Goal: Check status: Check status

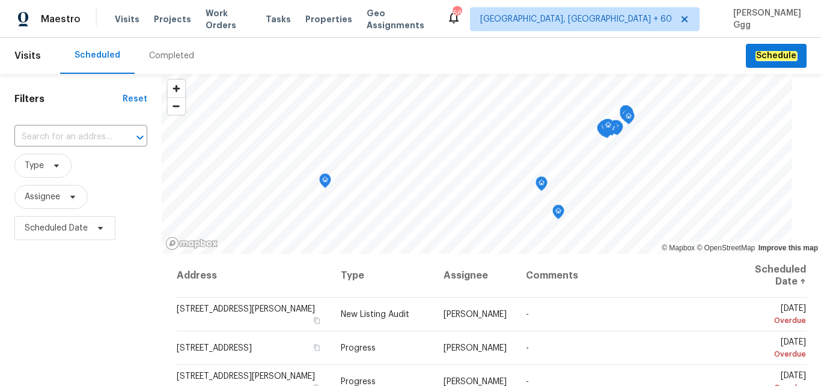
click at [162, 56] on div "Completed" at bounding box center [171, 56] width 45 height 12
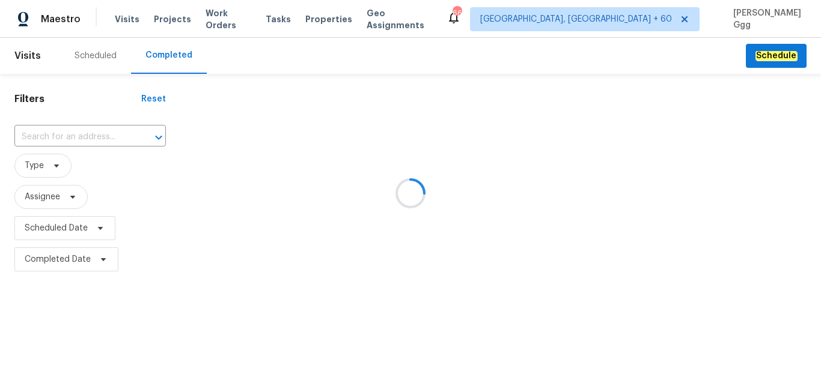
click at [76, 128] on div at bounding box center [410, 193] width 821 height 386
click at [60, 133] on div at bounding box center [410, 193] width 821 height 386
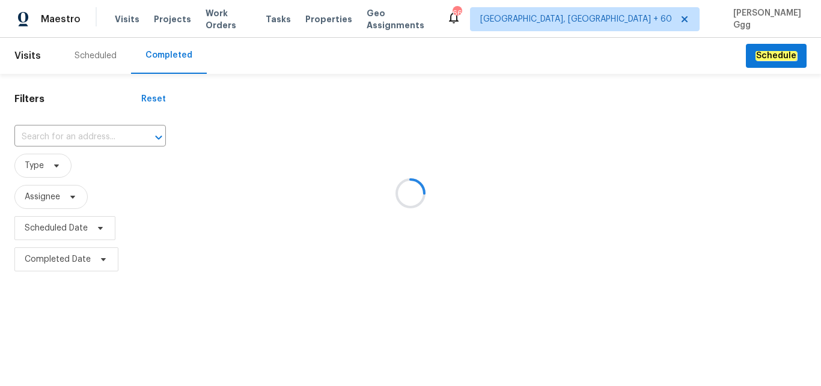
click at [60, 133] on input "text" at bounding box center [73, 137] width 118 height 19
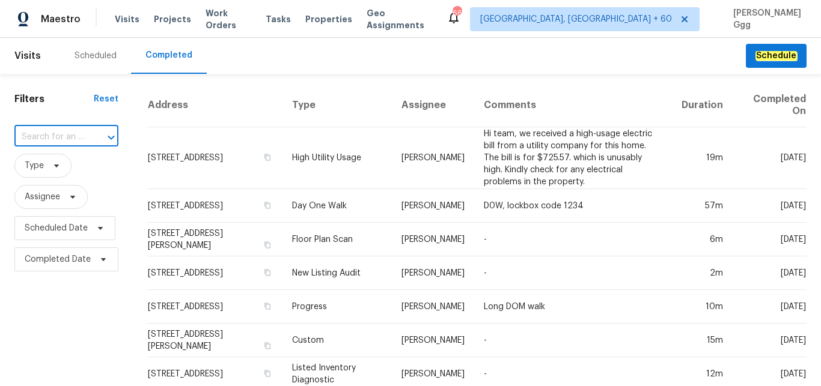
paste input "[STREET_ADDRESS][PERSON_NAME]"
type input "[STREET_ADDRESS][PERSON_NAME]"
click at [82, 181] on li "[STREET_ADDRESS][PERSON_NAME]" at bounding box center [65, 170] width 102 height 32
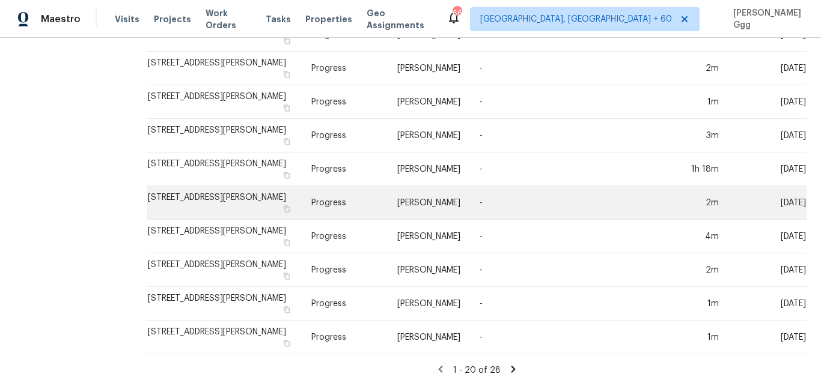
scroll to position [330, 0]
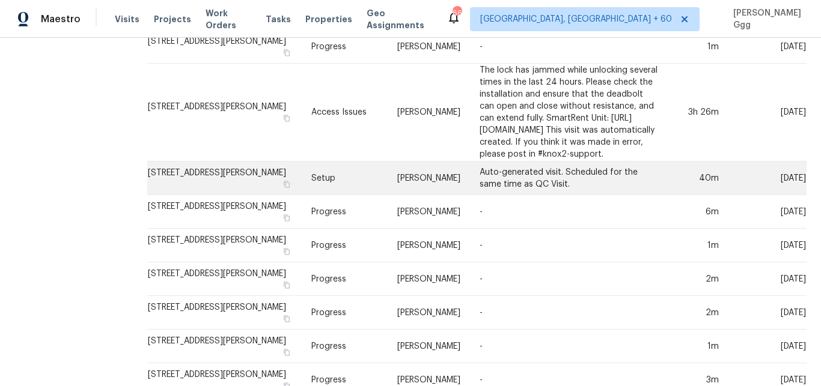
click at [318, 195] on td "Setup" at bounding box center [344, 179] width 85 height 34
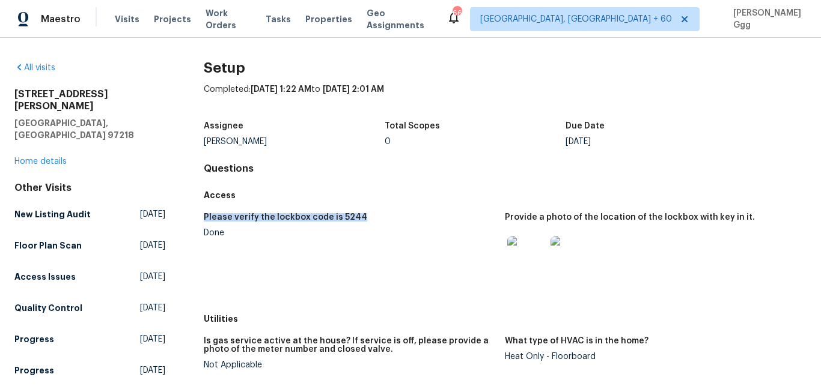
drag, startPoint x: 200, startPoint y: 217, endPoint x: 360, endPoint y: 220, distance: 159.8
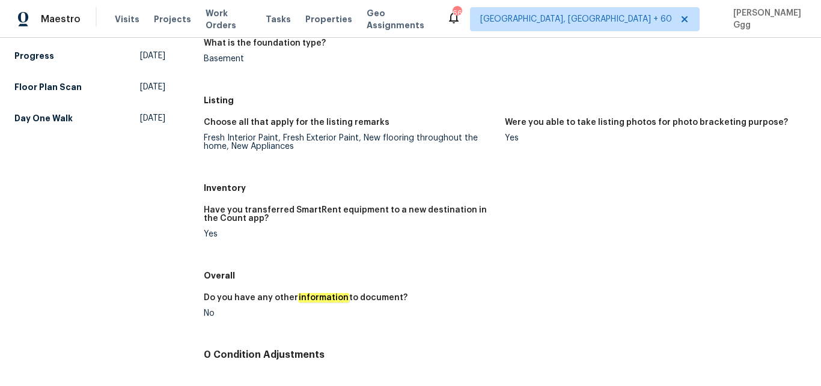
scroll to position [1017, 0]
